Goal: Transaction & Acquisition: Purchase product/service

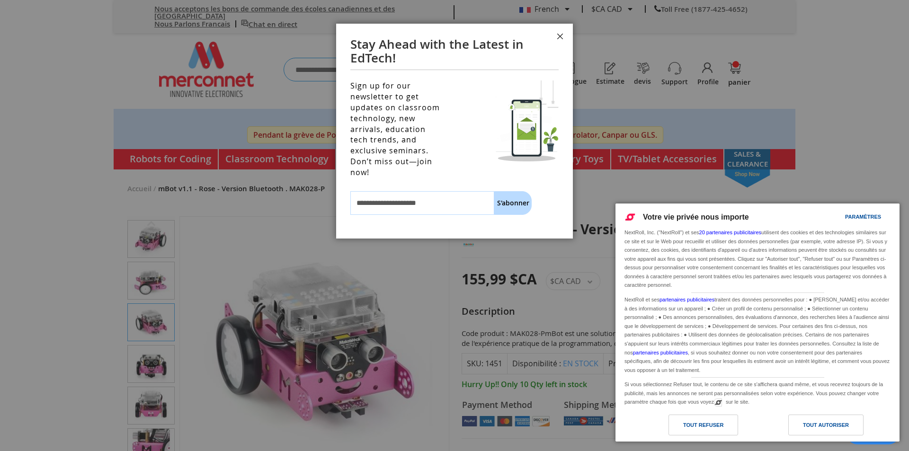
click at [552, 31] on button "Fermer" at bounding box center [560, 38] width 26 height 28
